Goal: Find specific page/section: Find specific page/section

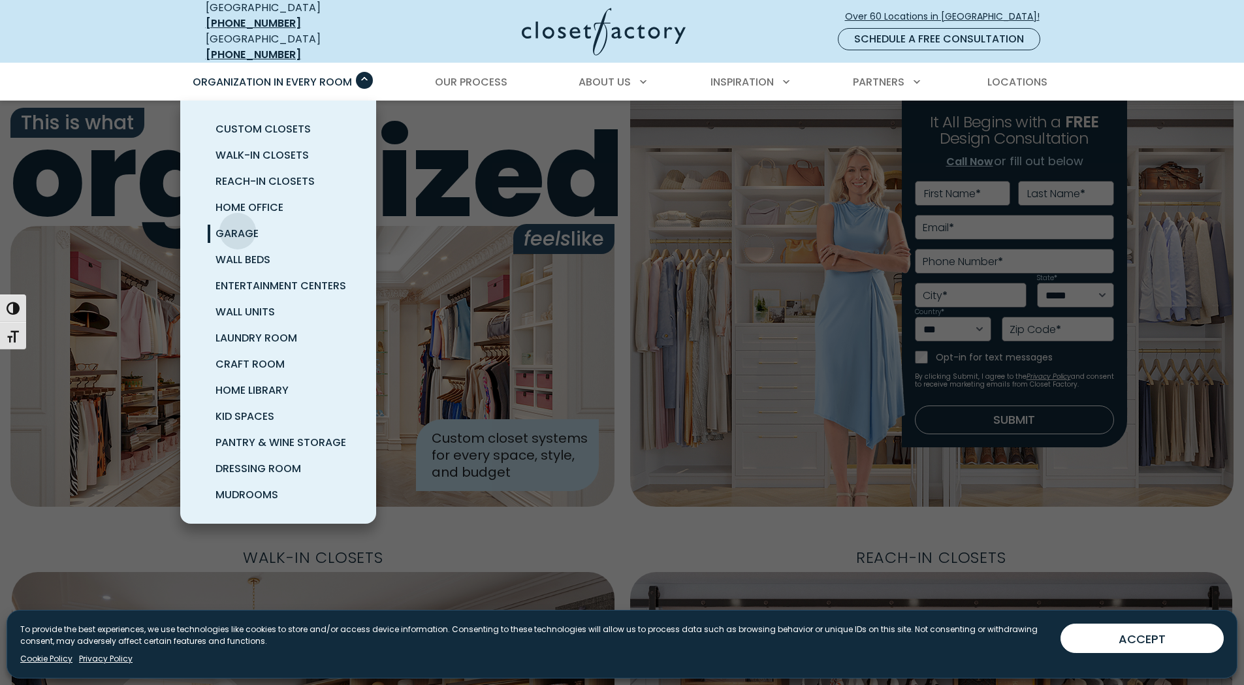
click at [238, 226] on span "Garage" at bounding box center [236, 233] width 43 height 15
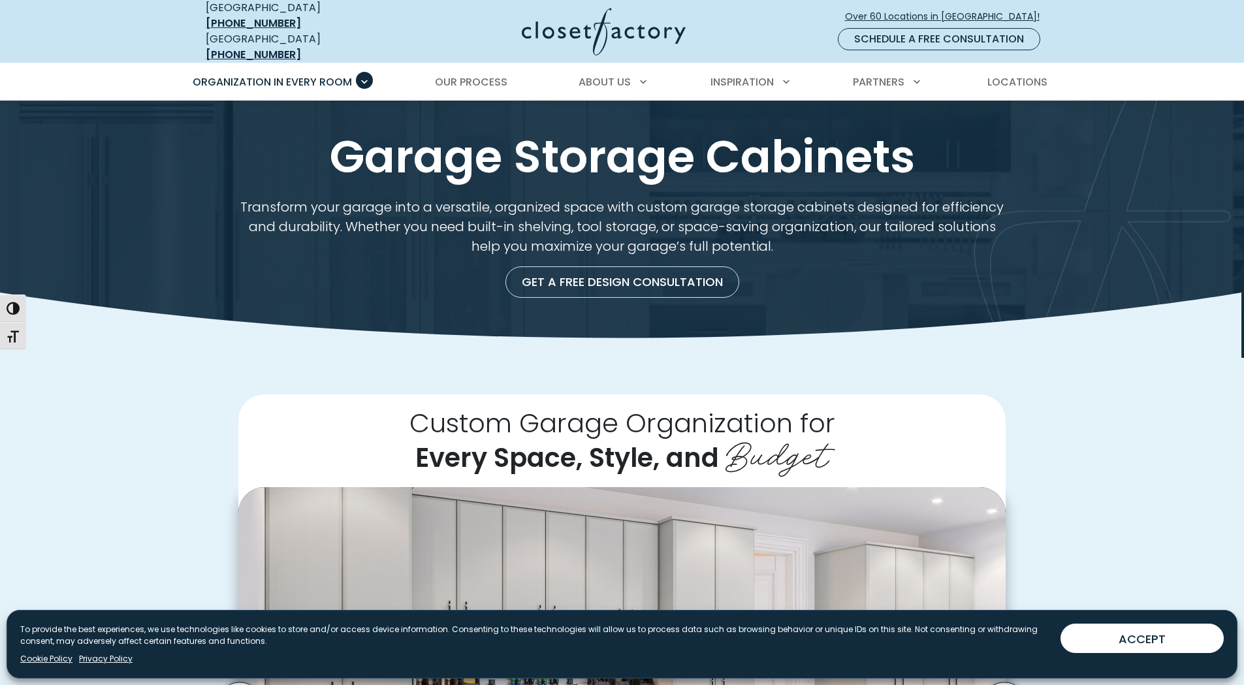
drag, startPoint x: 1128, startPoint y: 633, endPoint x: 1122, endPoint y: 623, distance: 11.4
click at [1129, 633] on button "ACCEPT" at bounding box center [1141, 637] width 163 height 29
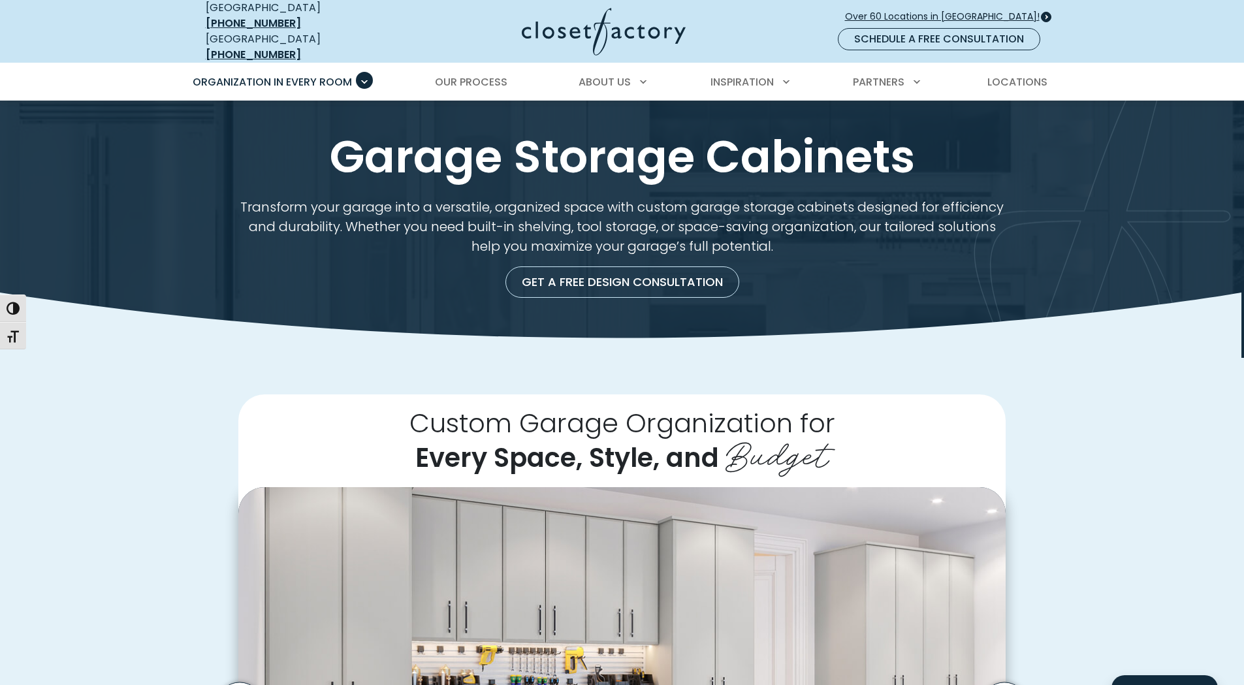
click at [958, 10] on span "Over 60 Locations in [GEOGRAPHIC_DATA]!" at bounding box center [947, 17] width 205 height 14
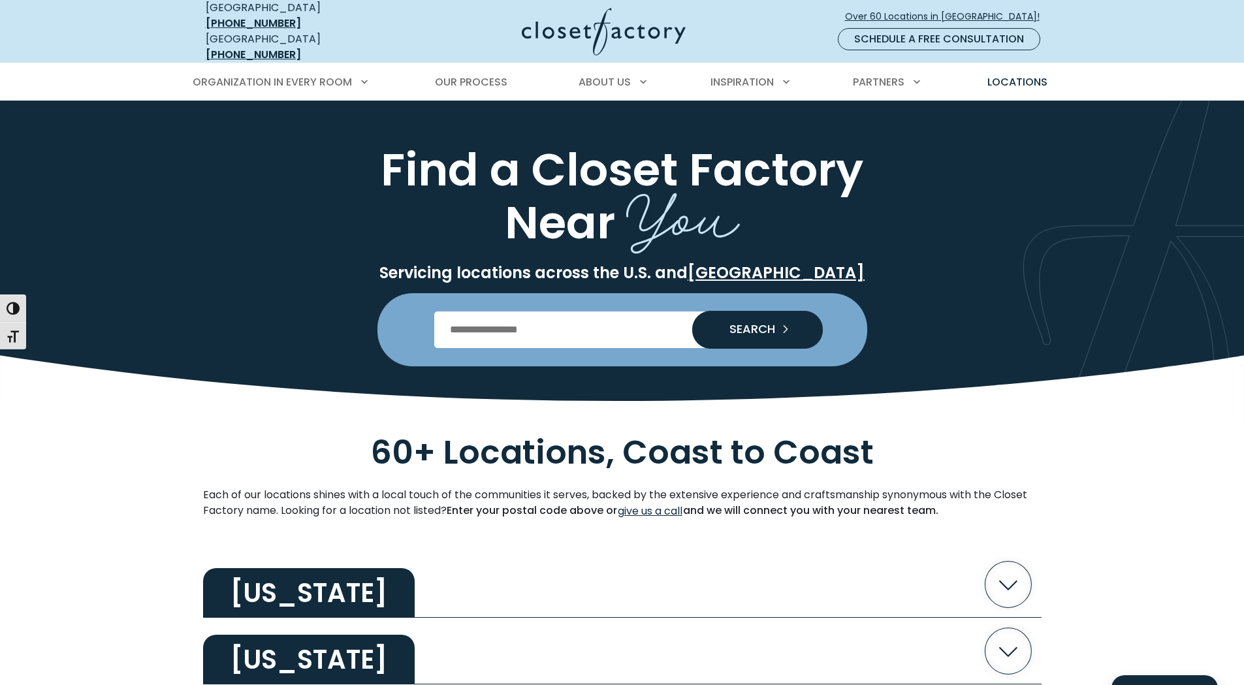
click at [512, 327] on input "Enter Postal Code" at bounding box center [621, 329] width 375 height 37
type input "*****"
click at [729, 323] on span "SEARCH" at bounding box center [747, 329] width 56 height 12
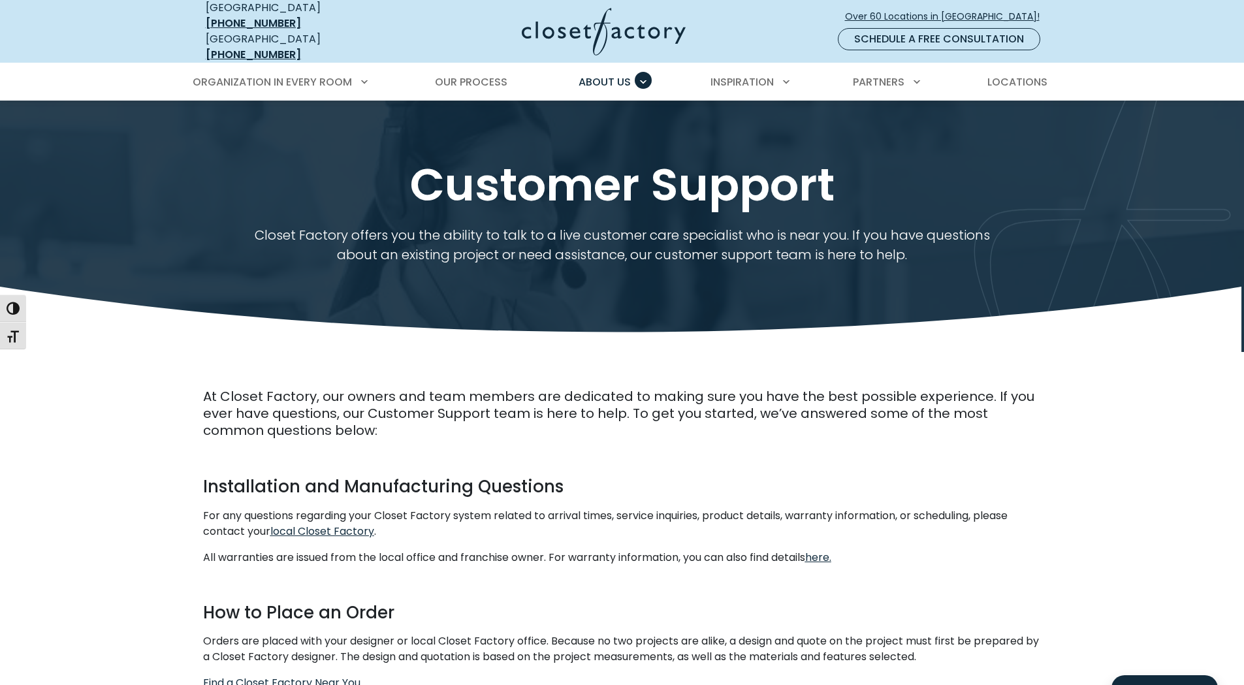
click at [442, 426] on p "At Closet Factory, our owners and team members are dedicated to making sure you…" at bounding box center [622, 413] width 838 height 51
